Goal: Information Seeking & Learning: Learn about a topic

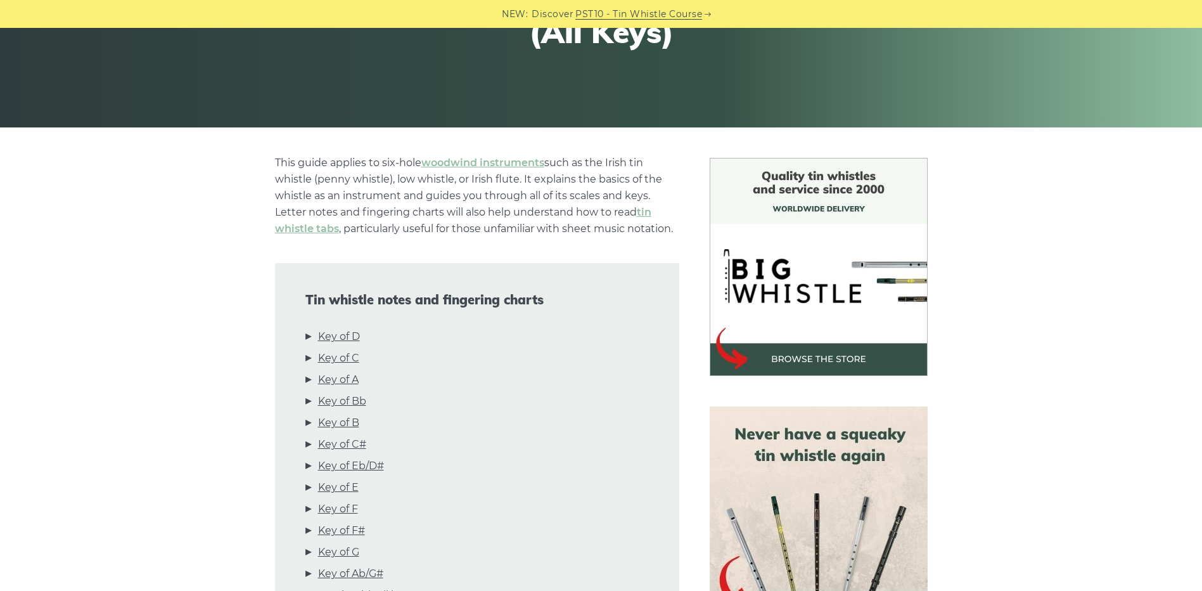
scroll to position [317, 0]
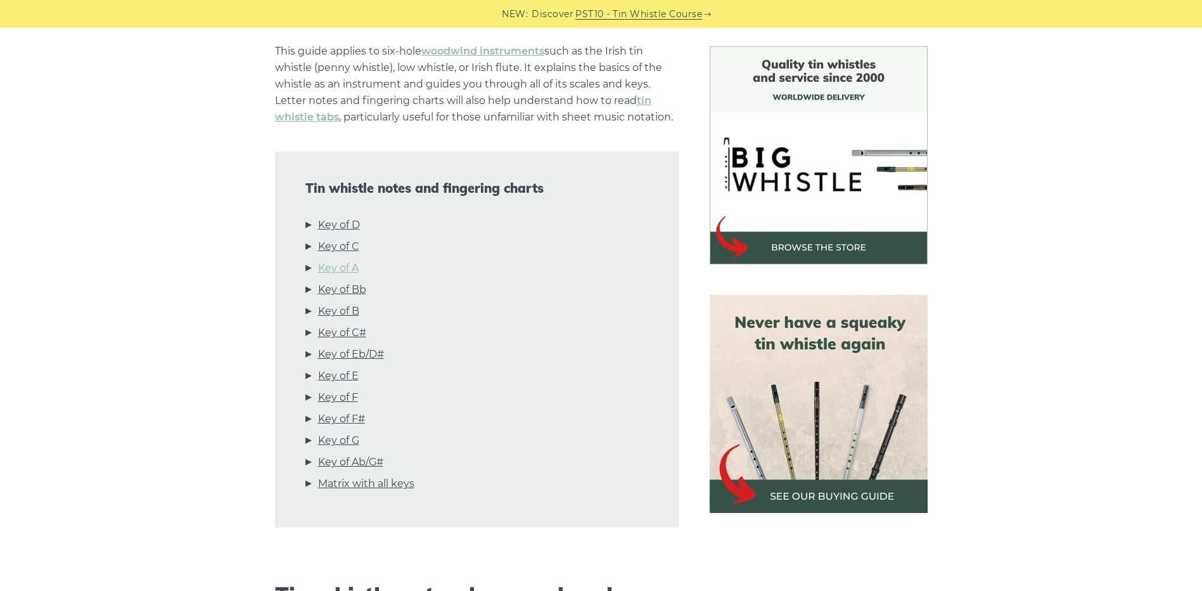
click at [345, 267] on link "Key of A" at bounding box center [338, 268] width 41 height 16
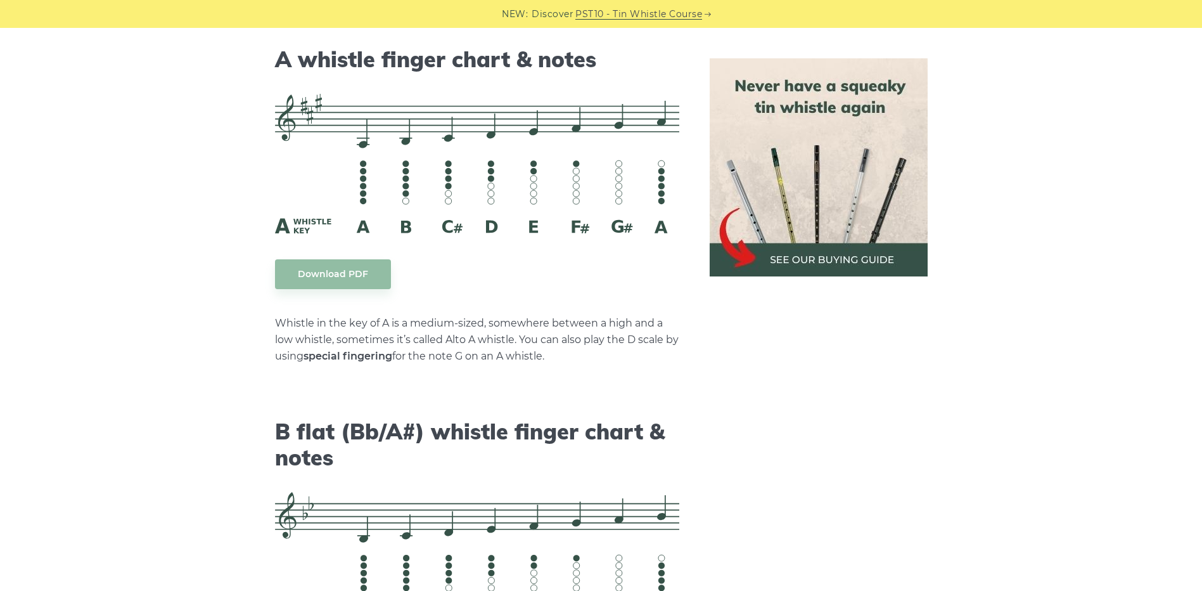
scroll to position [3502, 0]
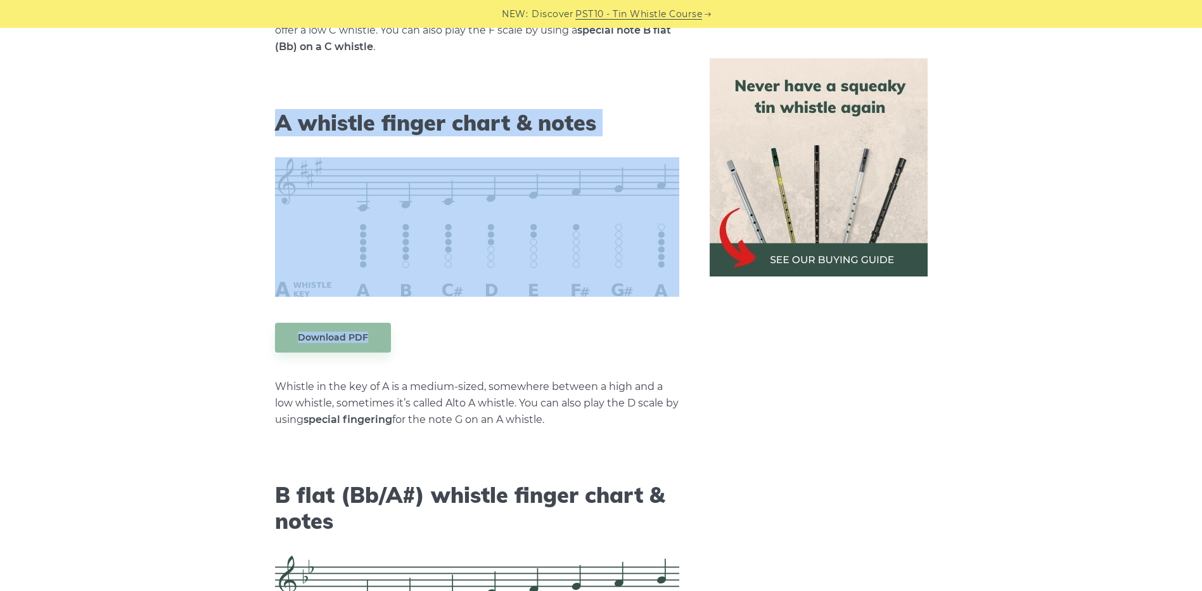
drag, startPoint x: 249, startPoint y: 90, endPoint x: 434, endPoint y: 328, distance: 301.8
click at [434, 328] on div "This guide applies to six-hole woodwind instruments such as the Irish tin whist…" at bounding box center [601, 379] width 745 height 7035
click at [250, 312] on div "This guide applies to six-hole woodwind instruments such as the Irish tin whist…" at bounding box center [601, 379] width 745 height 7035
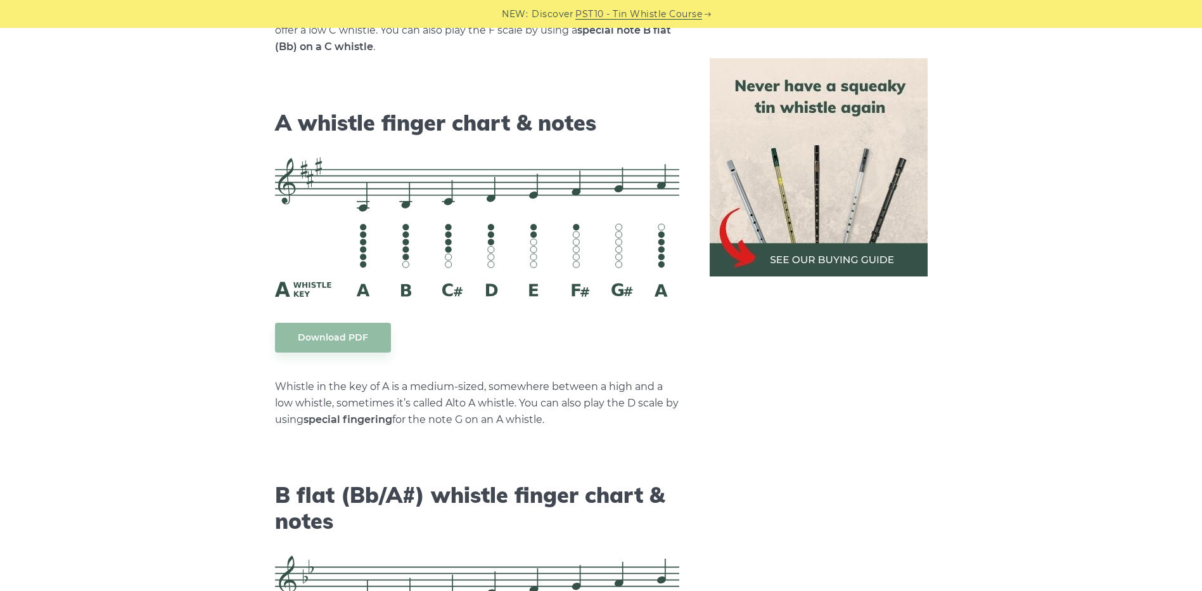
drag, startPoint x: 259, startPoint y: 103, endPoint x: 661, endPoint y: 424, distance: 514.6
click at [661, 424] on div "This guide applies to six-hole woodwind instruments such as the Irish tin whist…" at bounding box center [477, 379] width 435 height 7035
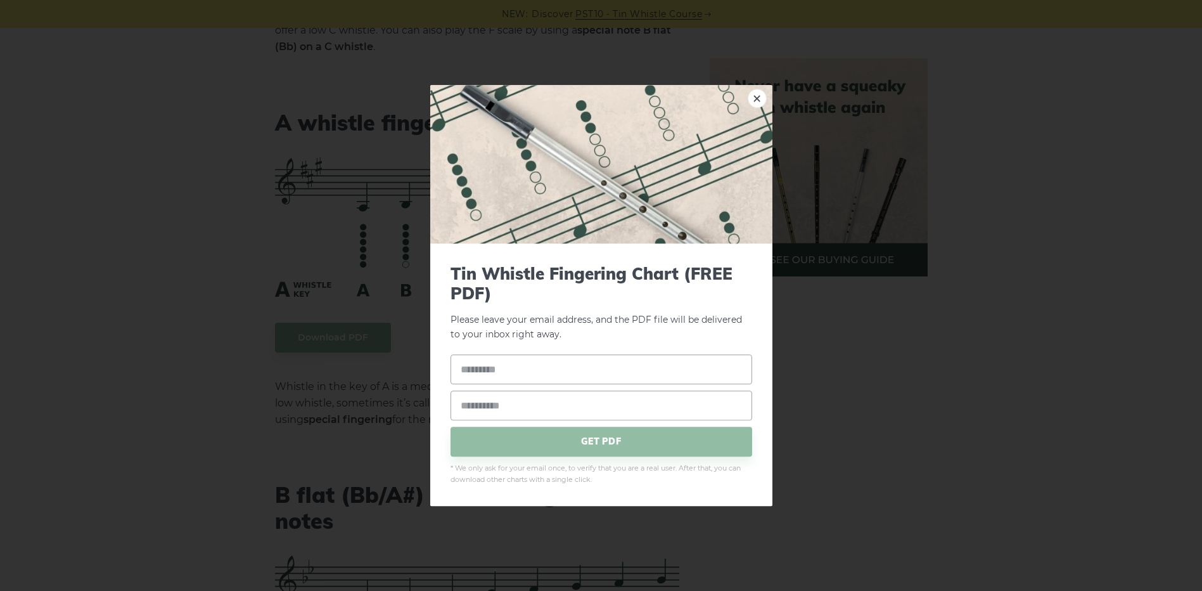
drag, startPoint x: 477, startPoint y: 250, endPoint x: 391, endPoint y: 353, distance: 134.2
click at [391, 353] on div "× Tin Whistle Fingering Chart (FREE PDF) Please leave your email address, and t…" at bounding box center [601, 295] width 1202 height 591
click at [560, 379] on input "text" at bounding box center [602, 369] width 302 height 30
click at [583, 416] on input "email" at bounding box center [602, 405] width 302 height 30
click at [609, 375] on input "**********" at bounding box center [602, 369] width 302 height 30
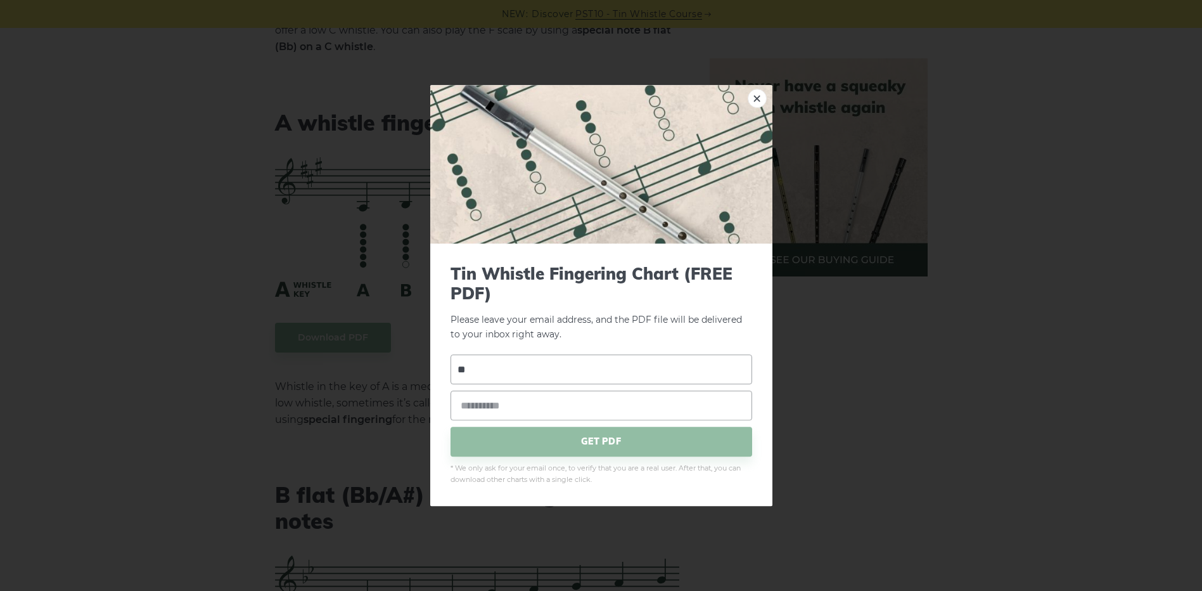
type input "*"
click at [524, 399] on input "email" at bounding box center [602, 405] width 302 height 30
click at [535, 377] on input "text" at bounding box center [602, 369] width 302 height 30
type input "*****"
click at [531, 406] on input "email" at bounding box center [602, 405] width 302 height 30
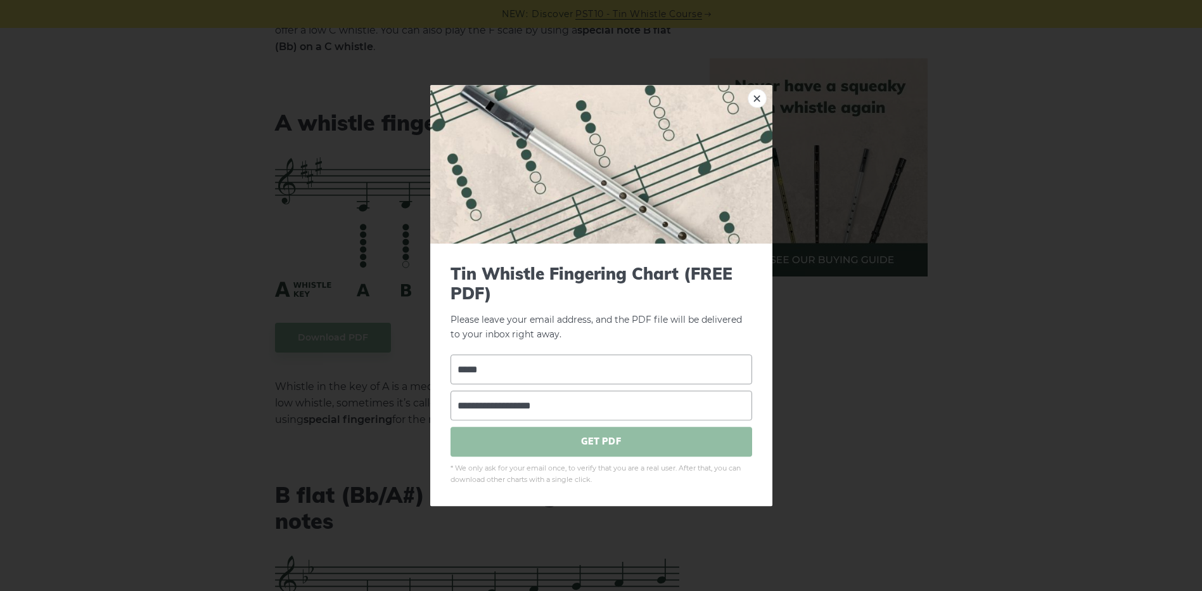
type input "**********"
click at [607, 439] on span "GET PDF" at bounding box center [602, 442] width 302 height 30
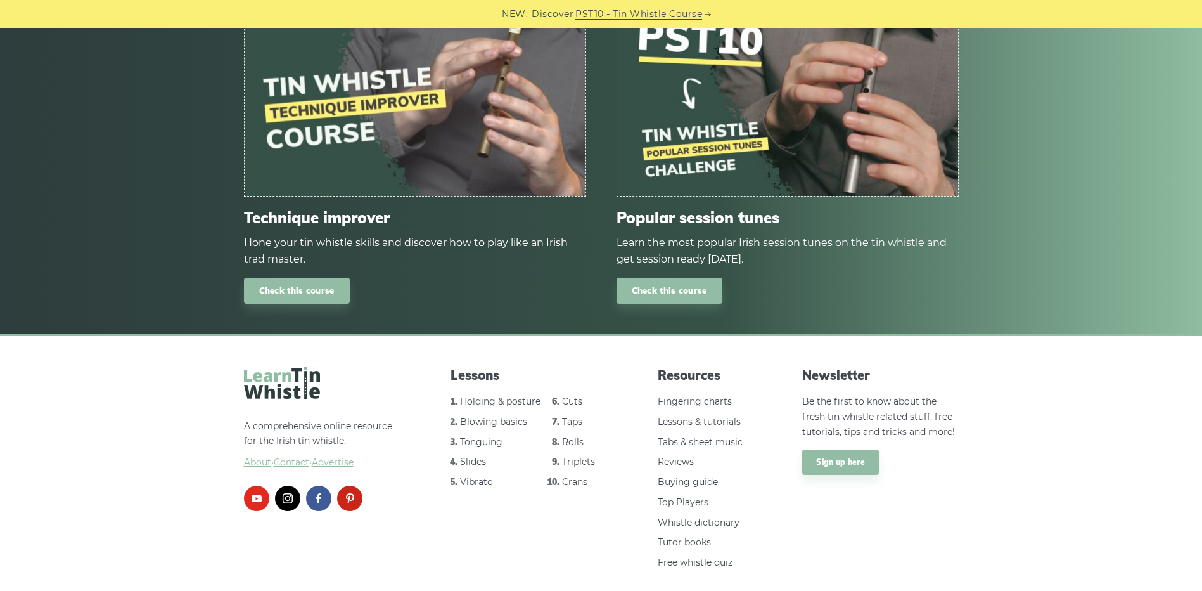
scroll to position [7530, 0]
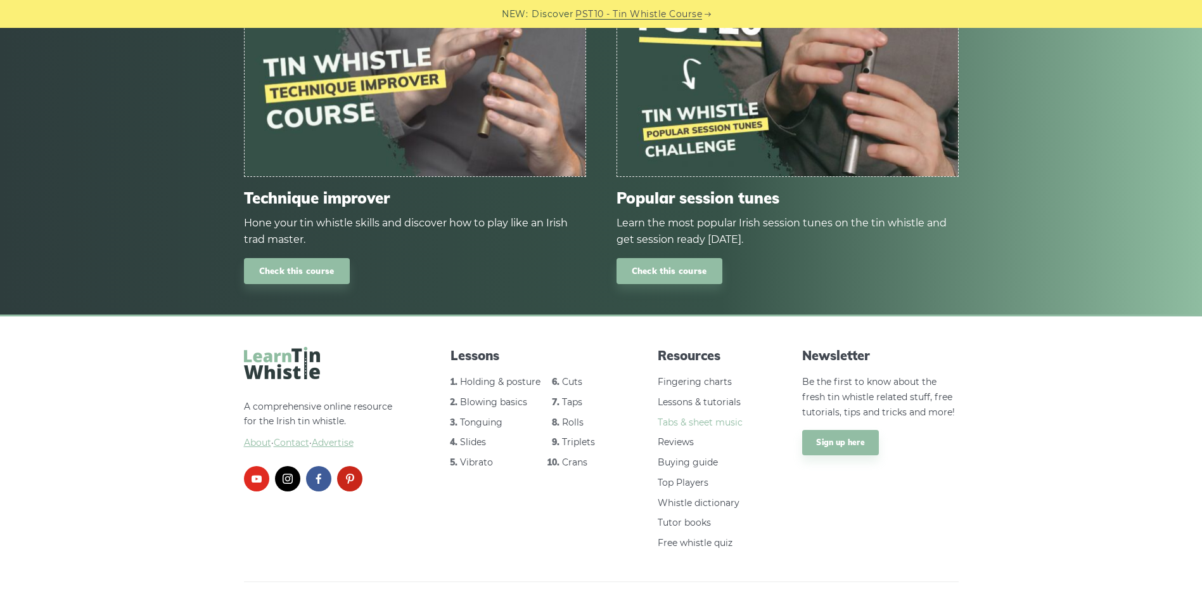
click at [706, 416] on link "Tabs & sheet music" at bounding box center [700, 421] width 85 height 11
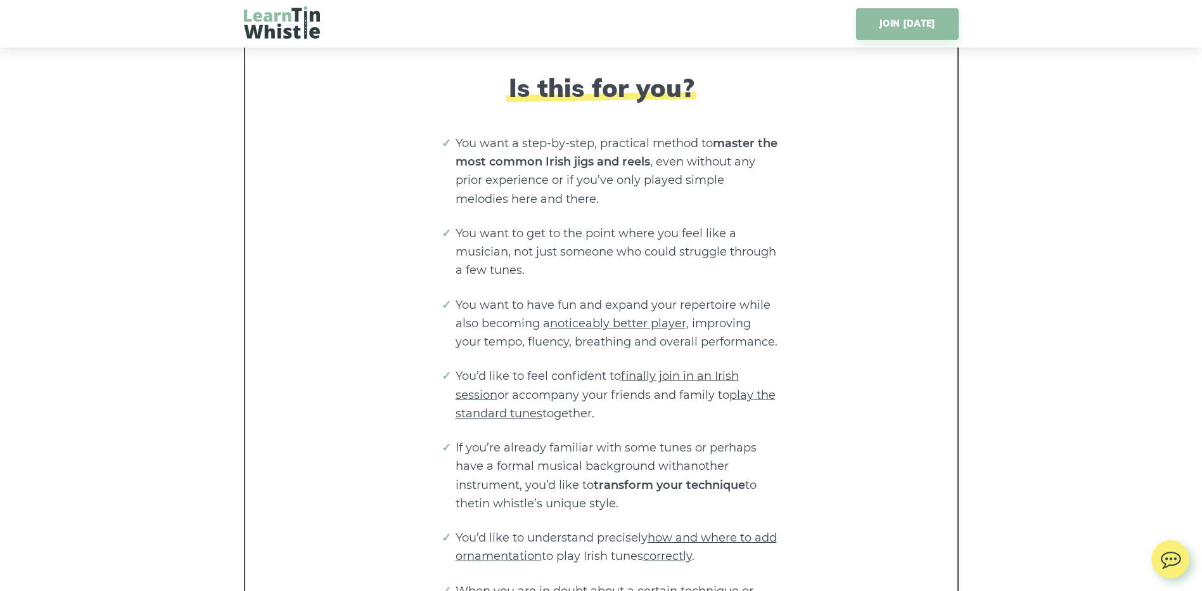
scroll to position [2789, 0]
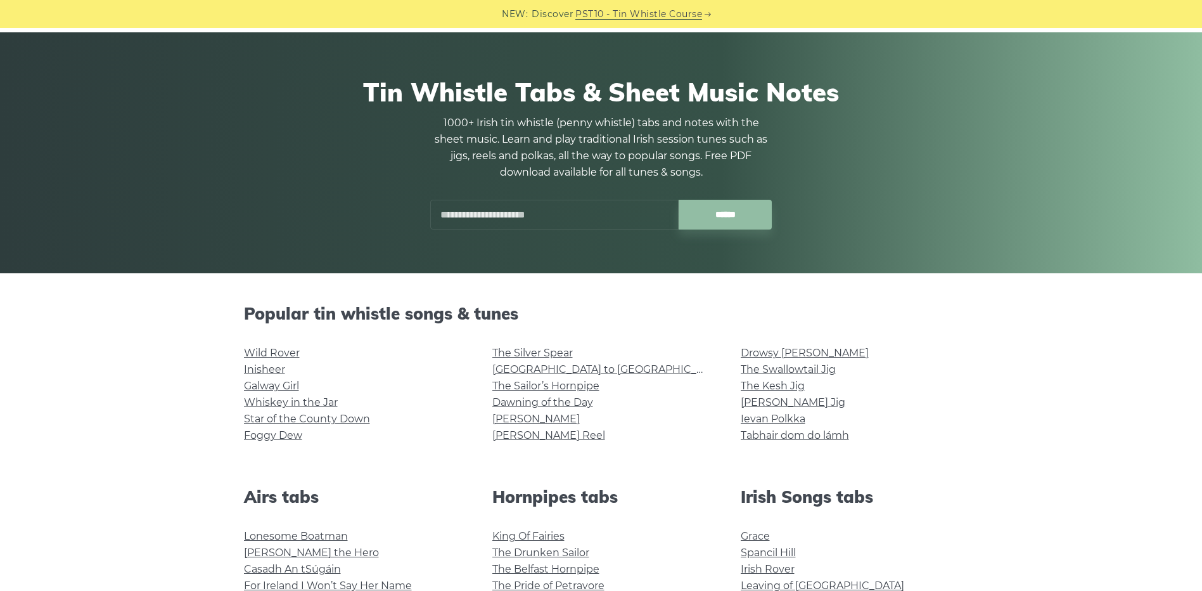
scroll to position [127, 0]
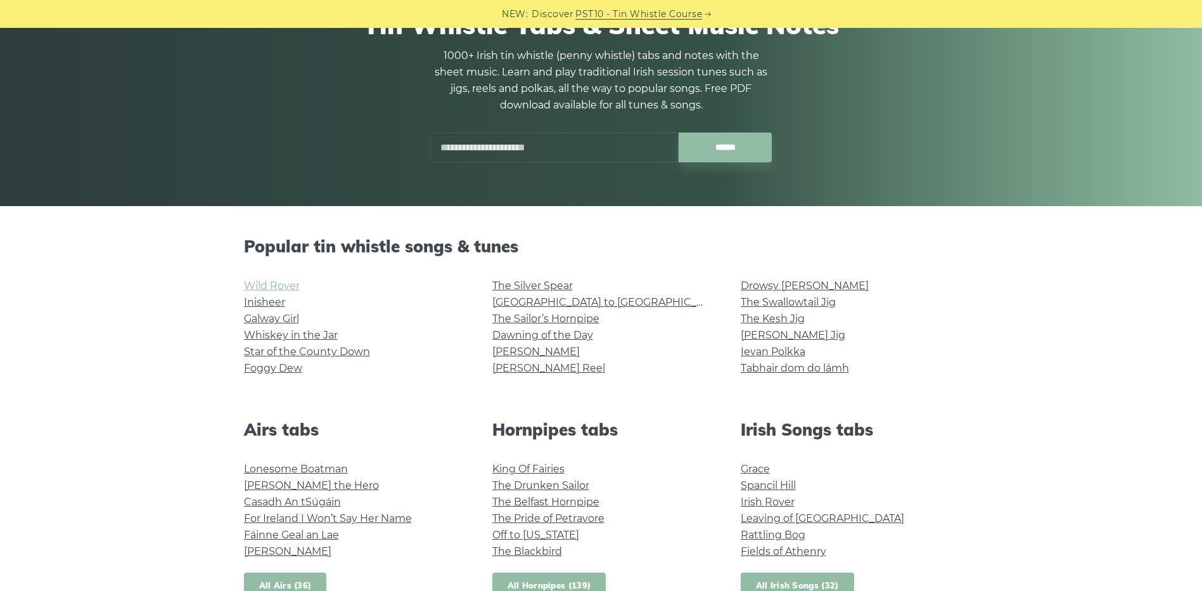
click at [288, 280] on link "Wild Rover" at bounding box center [272, 286] width 56 height 12
click at [274, 302] on link "Inisheer" at bounding box center [264, 302] width 41 height 12
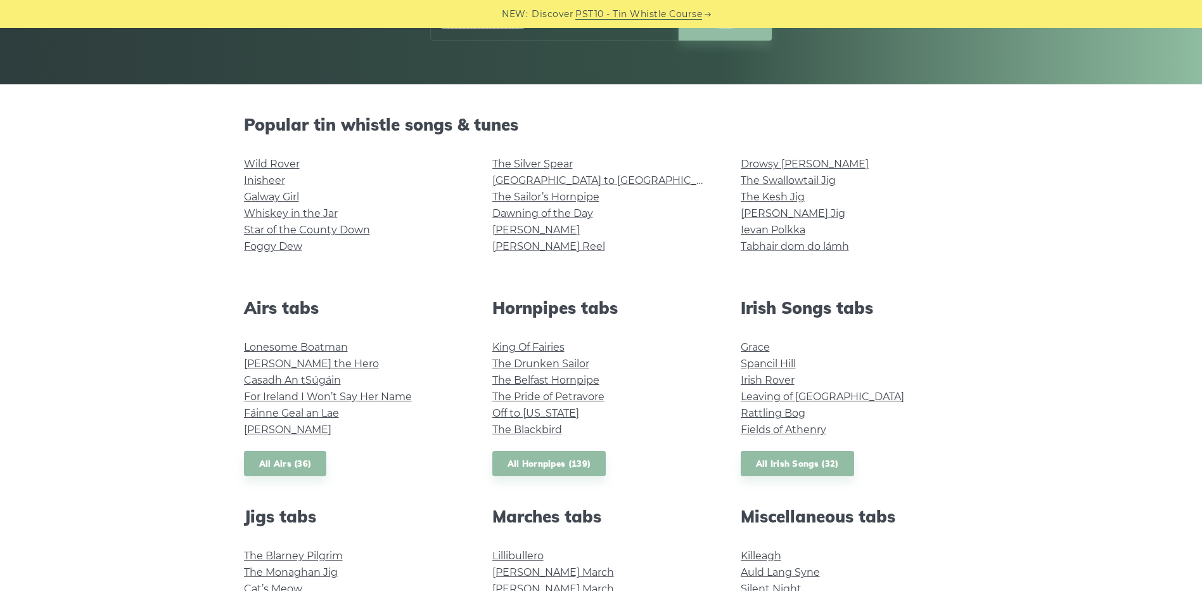
scroll to position [254, 0]
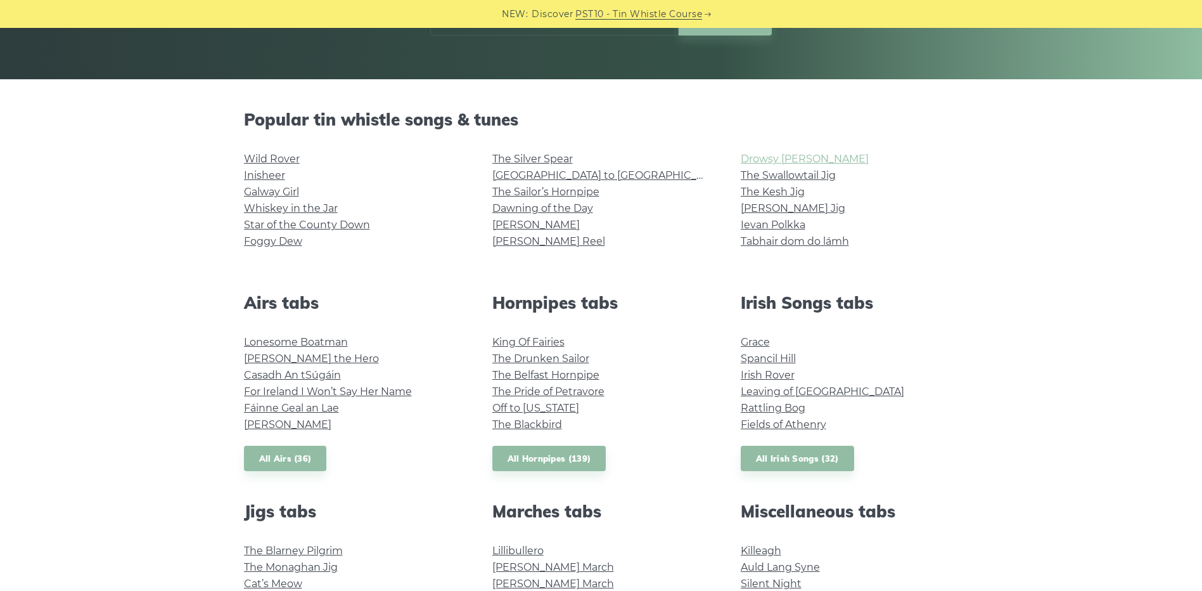
click at [808, 159] on link "Drowsy [PERSON_NAME]" at bounding box center [805, 159] width 128 height 12
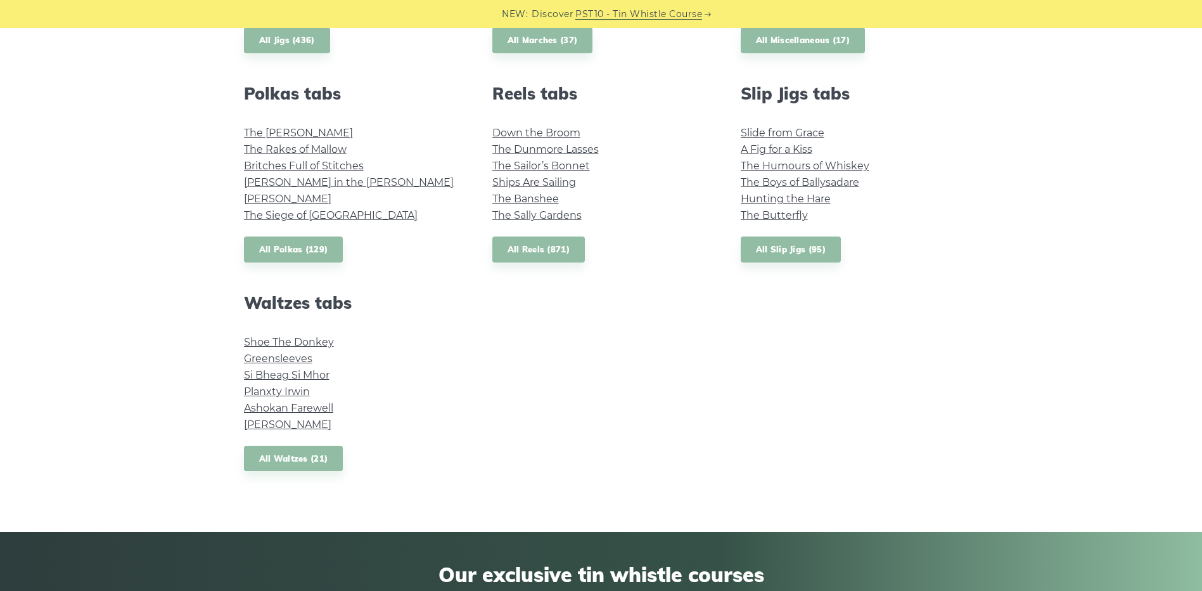
scroll to position [887, 0]
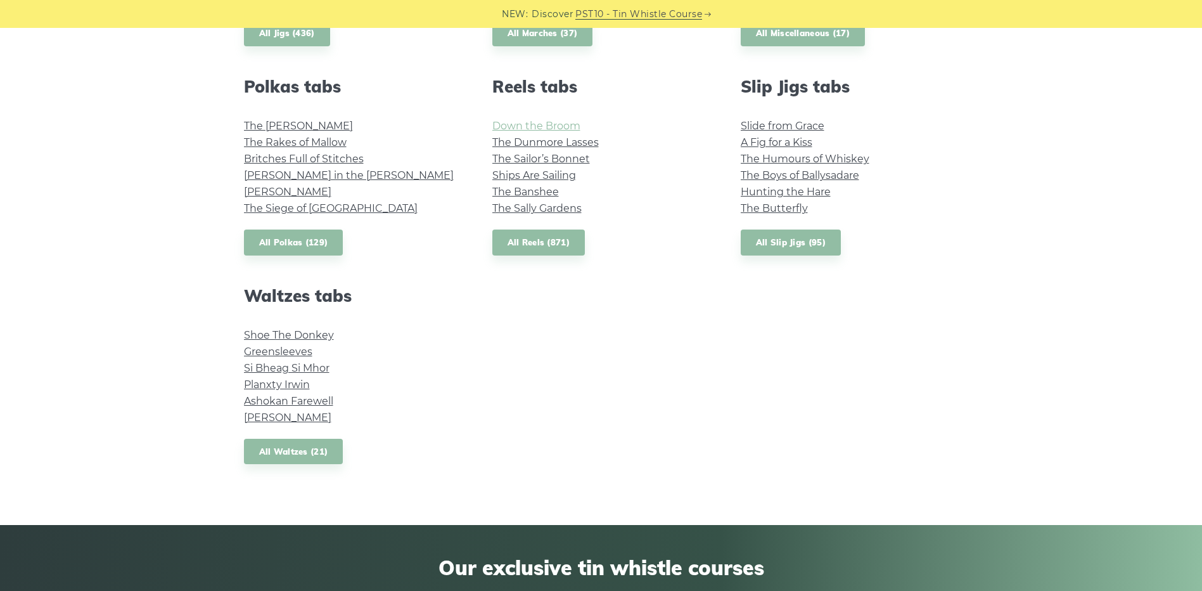
click at [553, 124] on link "Down the Broom" at bounding box center [537, 126] width 88 height 12
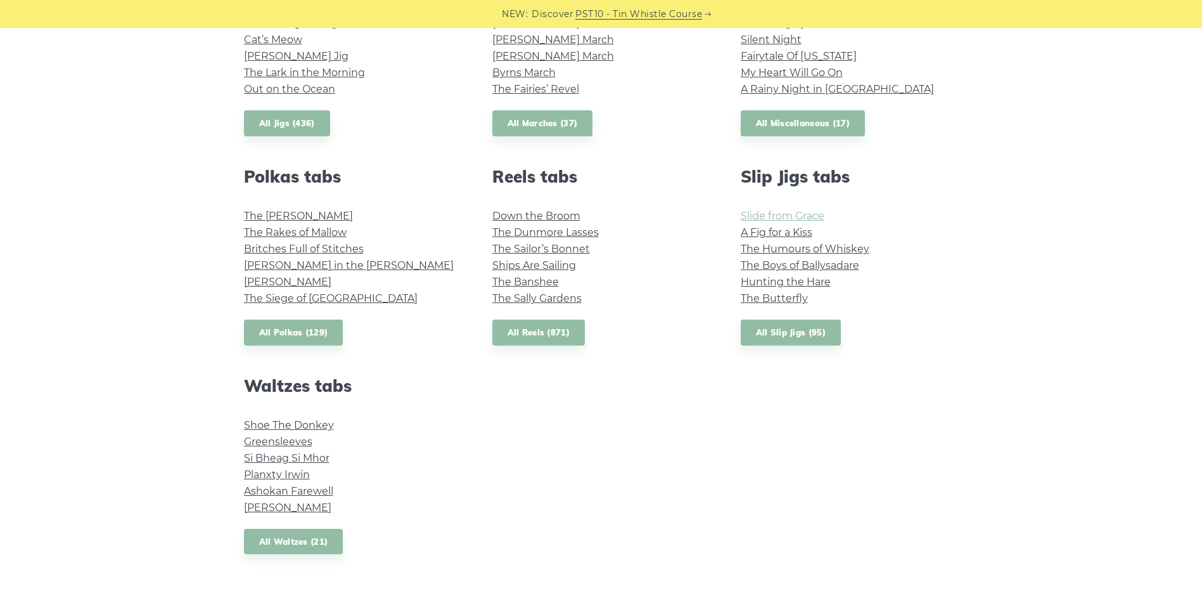
scroll to position [761, 0]
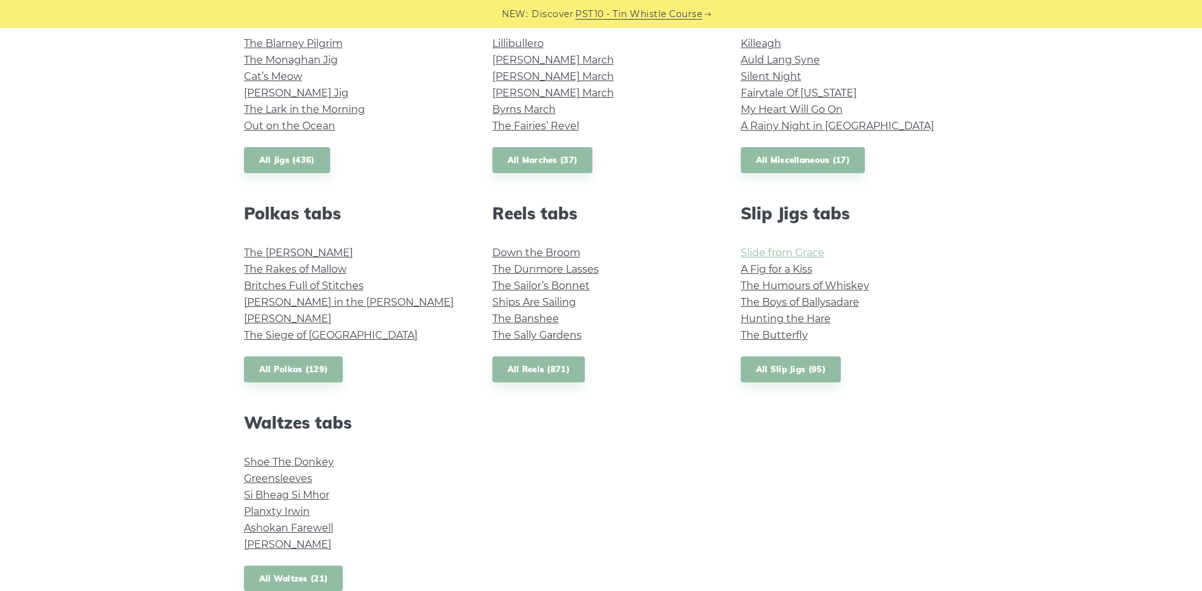
click at [807, 250] on link "Slide from Grace" at bounding box center [783, 253] width 84 height 12
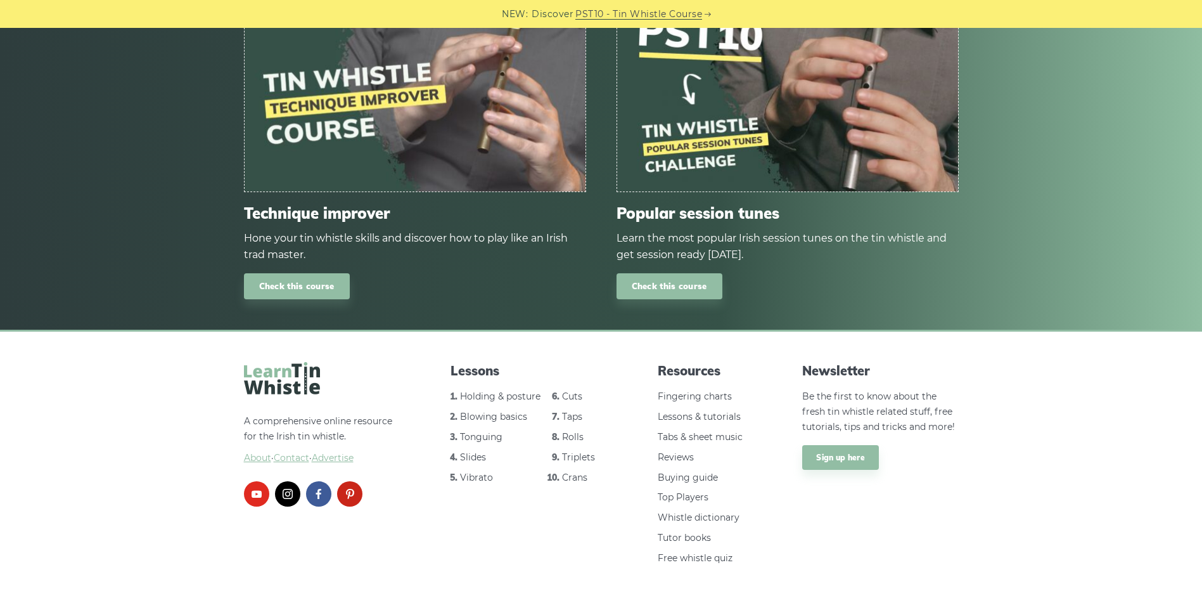
scroll to position [1521, 0]
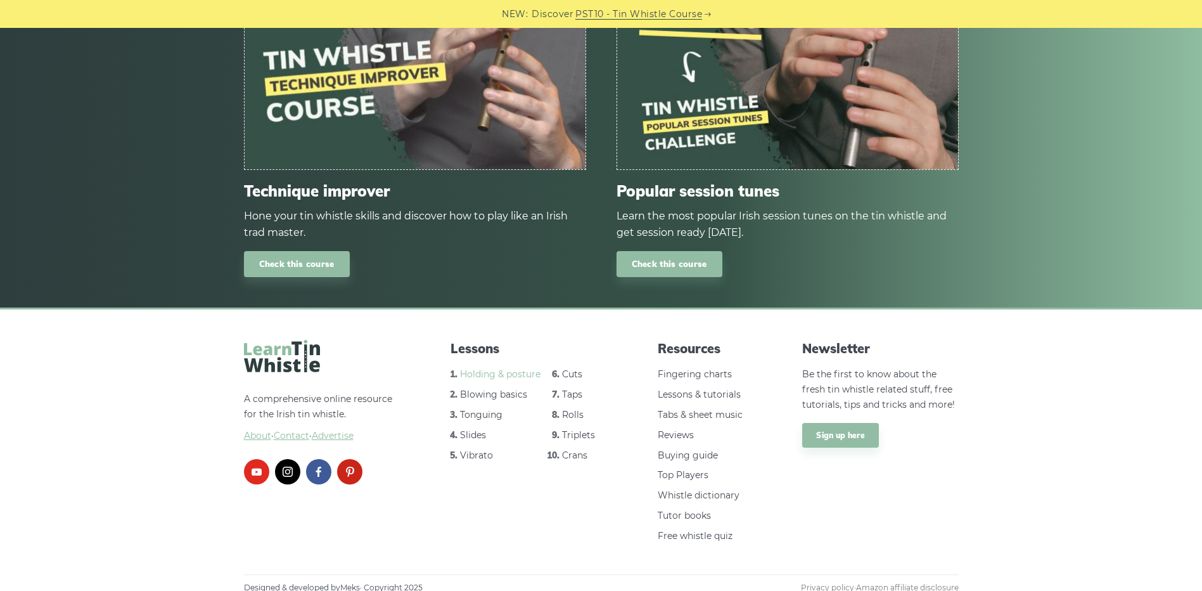
click at [482, 371] on link "Holding & posture" at bounding box center [500, 373] width 81 height 11
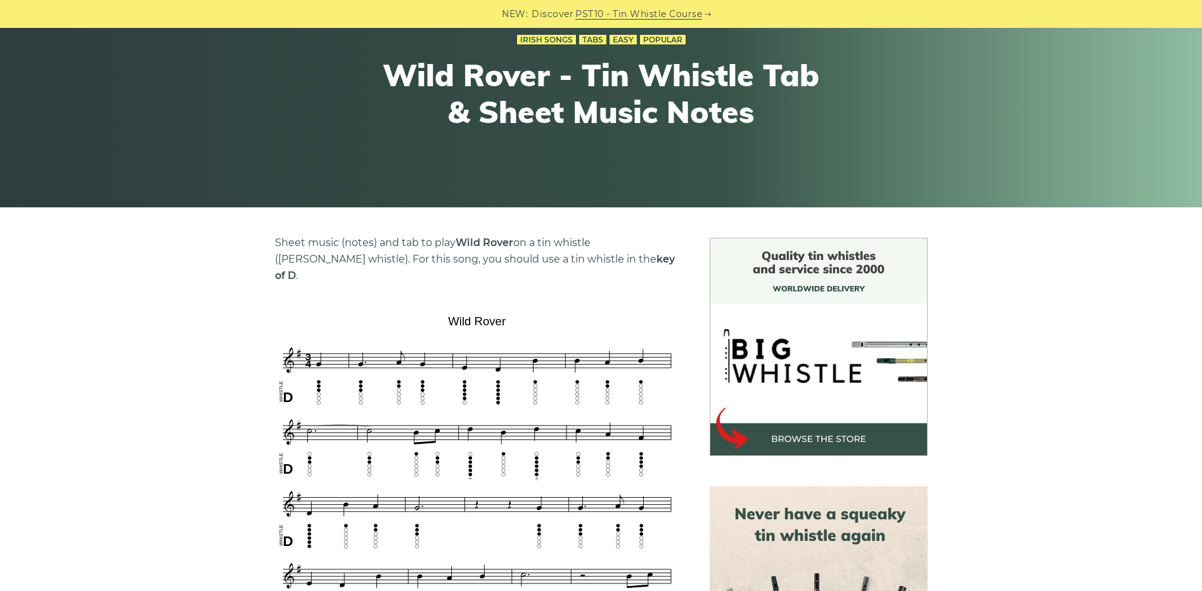
scroll to position [127, 0]
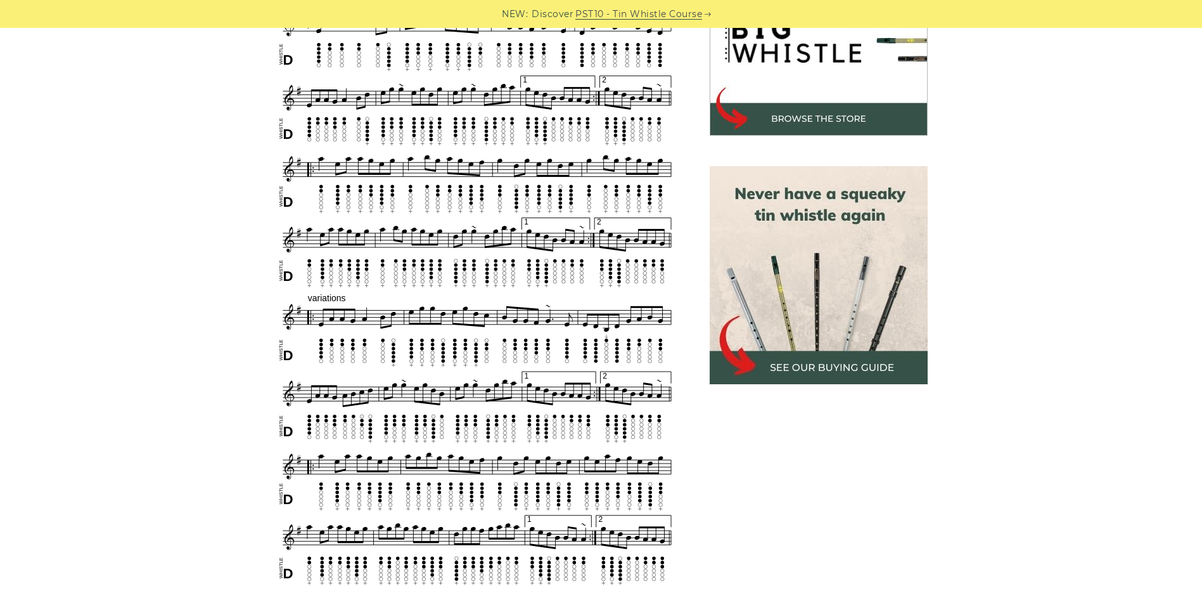
scroll to position [570, 0]
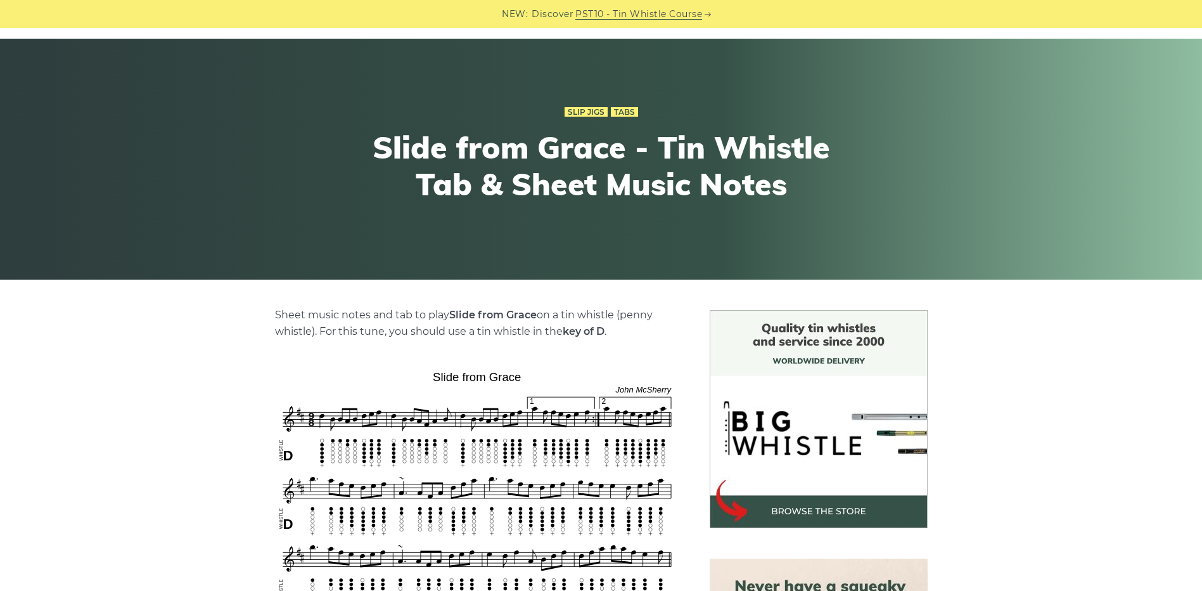
scroll to position [127, 0]
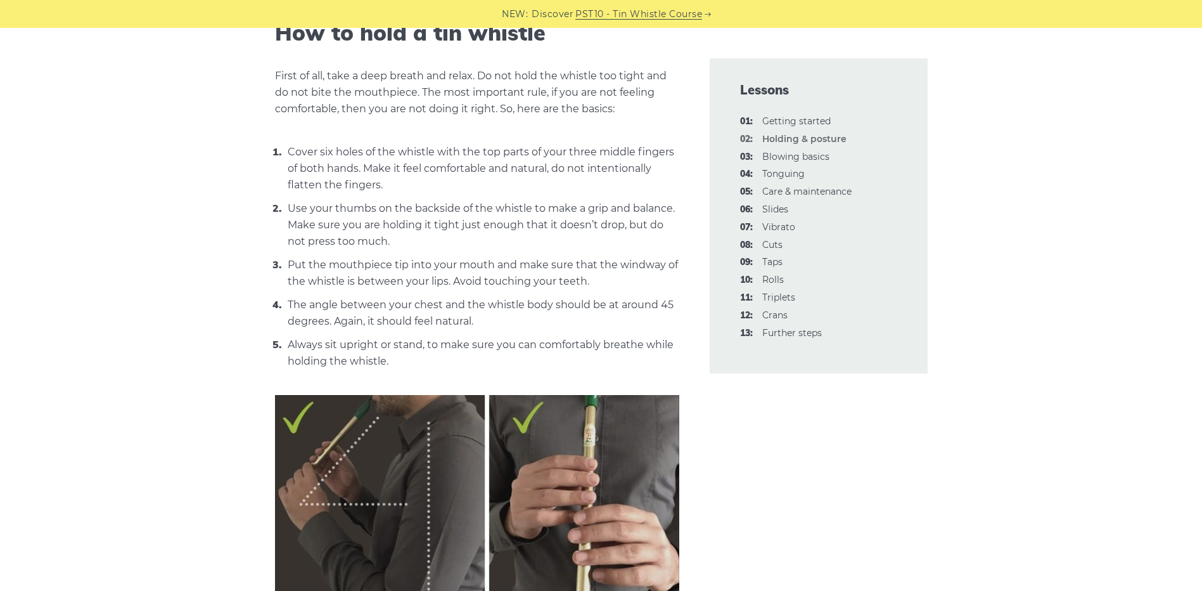
scroll to position [507, 0]
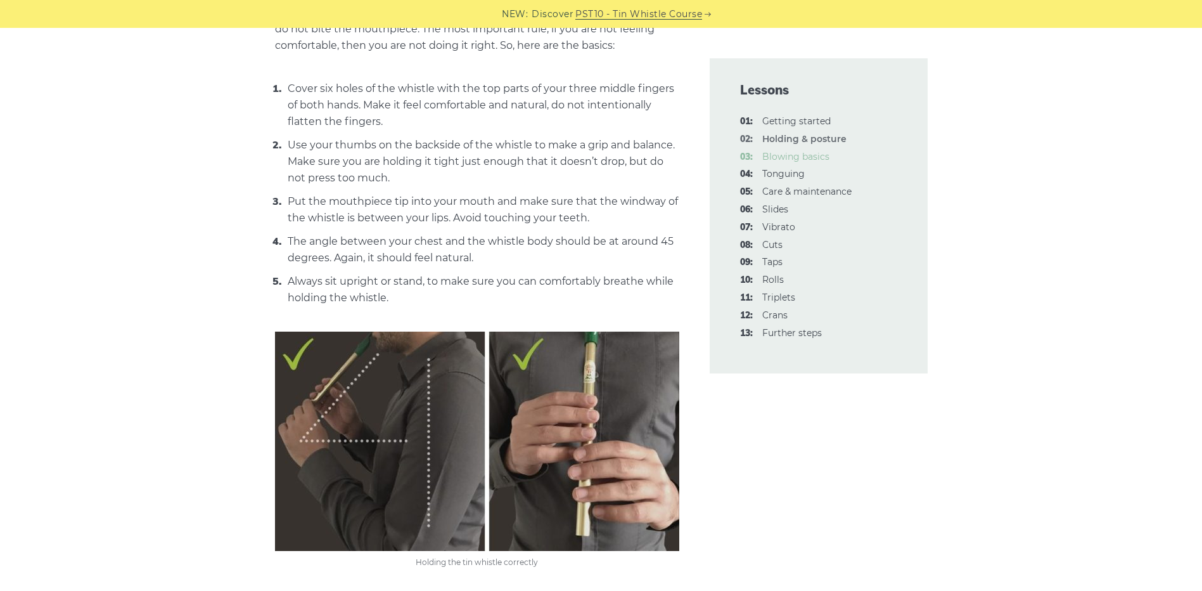
click at [820, 158] on link "03: Blowing basics" at bounding box center [796, 156] width 67 height 11
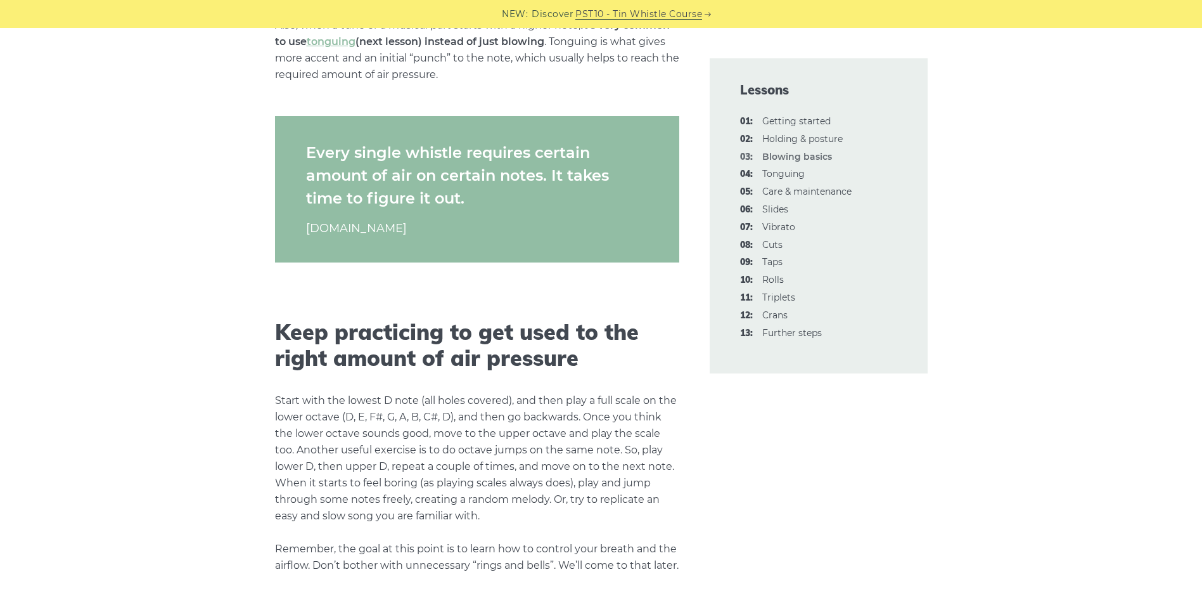
scroll to position [2219, 0]
